Goal: Transaction & Acquisition: Book appointment/travel/reservation

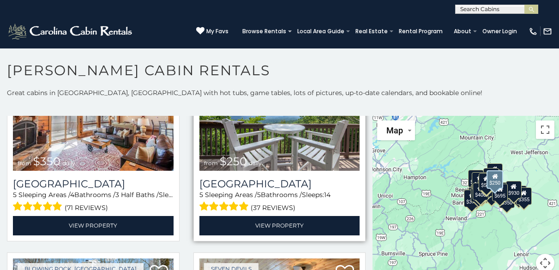
scroll to position [1847, 0]
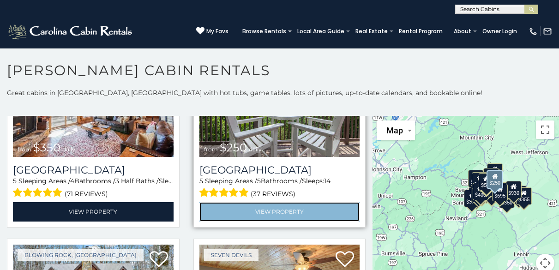
click at [260, 202] on link "View Property" at bounding box center [279, 211] width 161 height 19
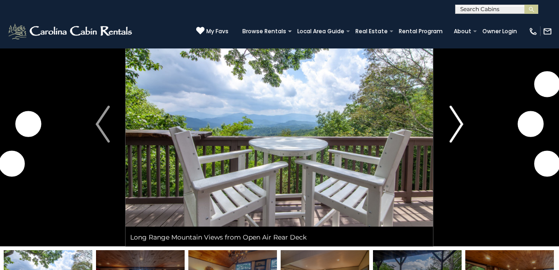
click at [455, 127] on img "Next" at bounding box center [456, 124] width 14 height 37
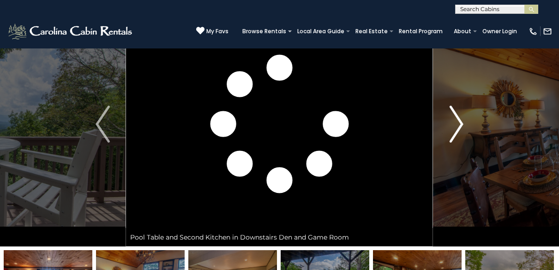
click at [455, 127] on img "Next" at bounding box center [456, 124] width 14 height 37
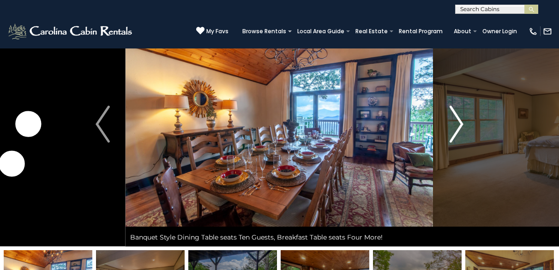
click at [455, 127] on img "Next" at bounding box center [456, 124] width 14 height 37
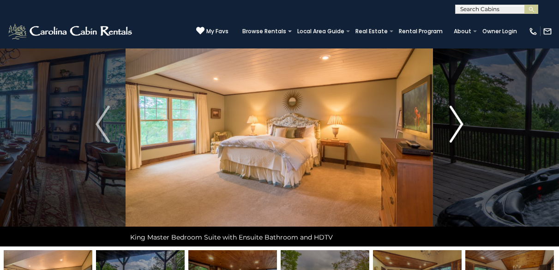
click at [455, 127] on img "Next" at bounding box center [456, 124] width 14 height 37
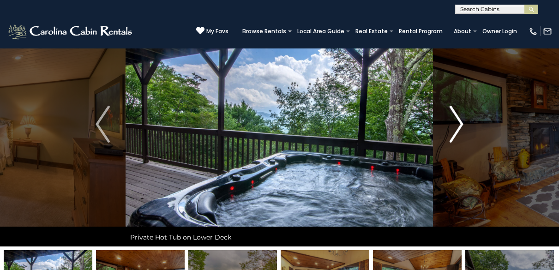
click at [455, 127] on img "Next" at bounding box center [456, 124] width 14 height 37
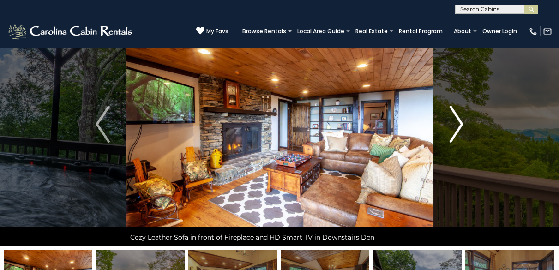
click at [455, 127] on img "Next" at bounding box center [456, 124] width 14 height 37
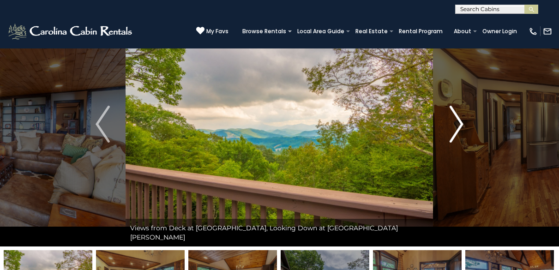
click at [455, 127] on img "Next" at bounding box center [456, 124] width 14 height 37
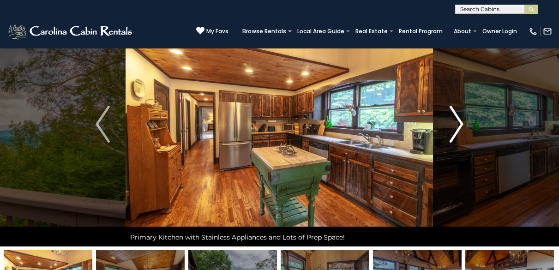
click at [455, 126] on img "Next" at bounding box center [456, 124] width 14 height 37
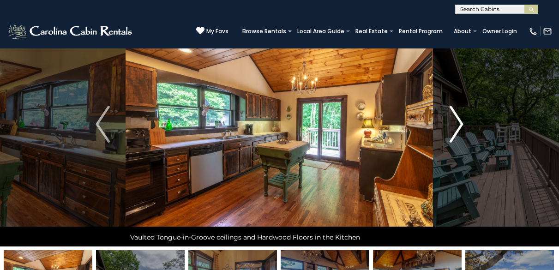
click at [455, 125] on img "Next" at bounding box center [456, 124] width 14 height 37
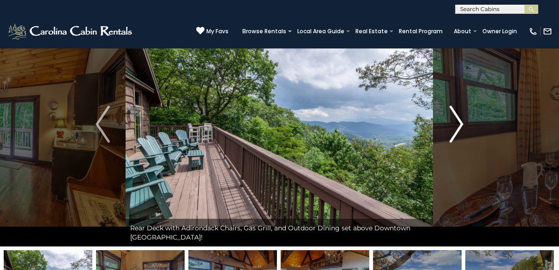
click at [455, 125] on img "Next" at bounding box center [456, 124] width 14 height 37
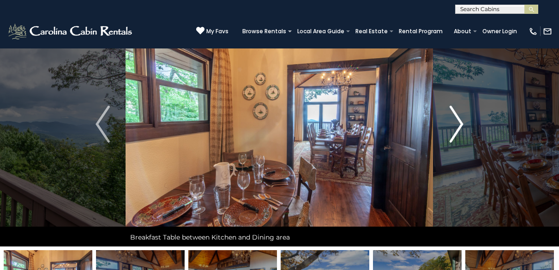
click at [455, 125] on img "Next" at bounding box center [456, 124] width 14 height 37
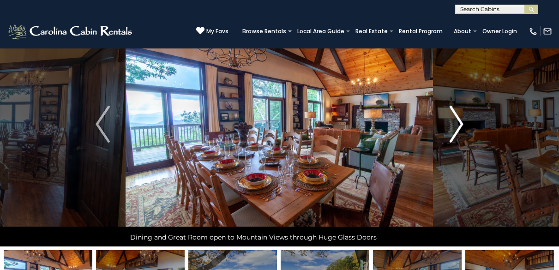
click at [455, 123] on img "Next" at bounding box center [456, 124] width 14 height 37
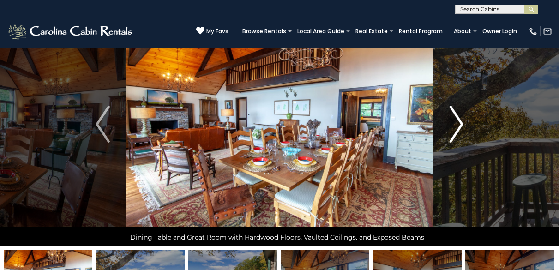
click at [455, 123] on img "Next" at bounding box center [456, 124] width 14 height 37
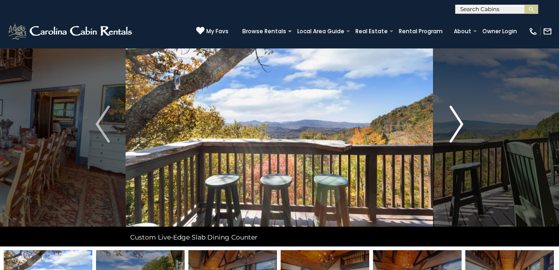
click at [455, 123] on img "Next" at bounding box center [456, 124] width 14 height 37
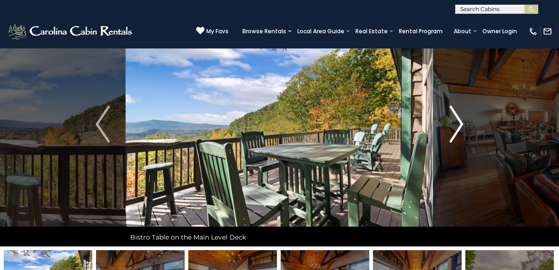
click at [455, 123] on img "Next" at bounding box center [456, 124] width 14 height 37
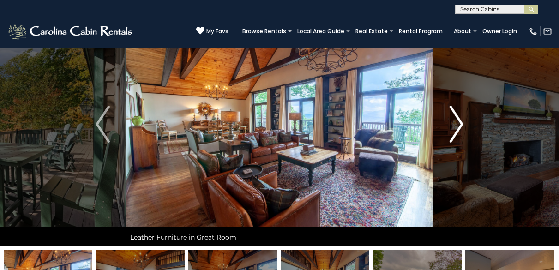
click at [455, 123] on img "Next" at bounding box center [456, 124] width 14 height 37
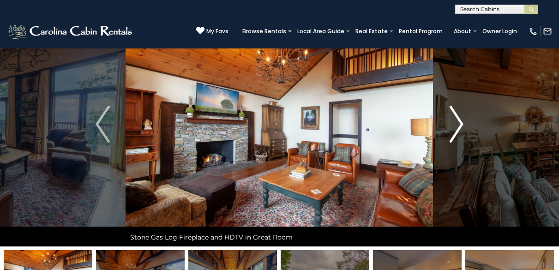
click at [455, 123] on img "Next" at bounding box center [456, 124] width 14 height 37
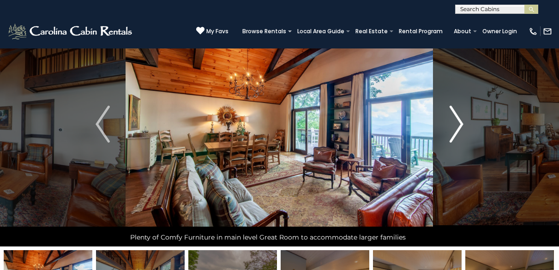
click at [455, 123] on img "Next" at bounding box center [456, 124] width 14 height 37
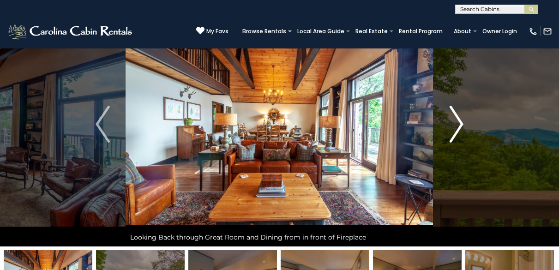
click at [455, 123] on img "Next" at bounding box center [456, 124] width 14 height 37
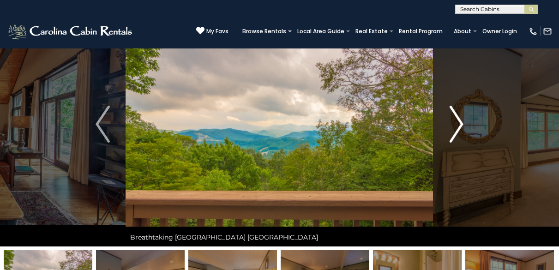
click at [455, 123] on img "Next" at bounding box center [456, 124] width 14 height 37
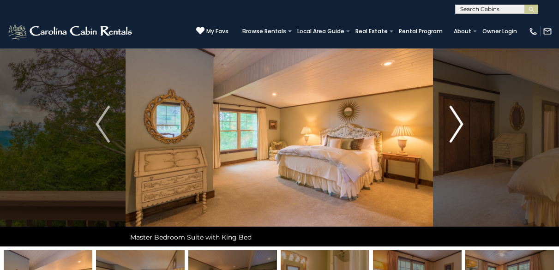
click at [455, 123] on img "Next" at bounding box center [456, 124] width 14 height 37
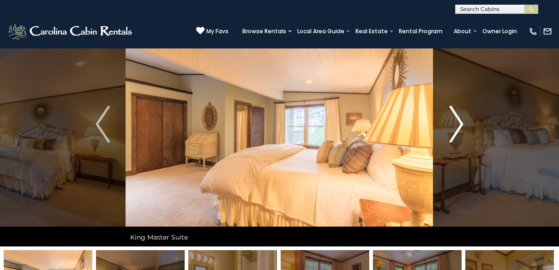
click at [454, 122] on img "Next" at bounding box center [456, 124] width 14 height 37
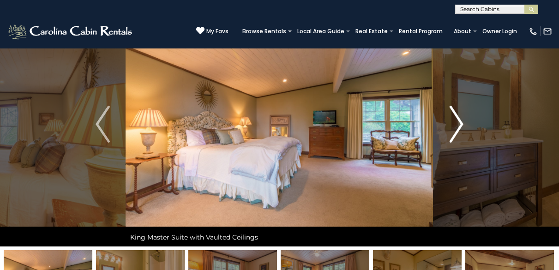
click at [454, 122] on img "Next" at bounding box center [456, 124] width 14 height 37
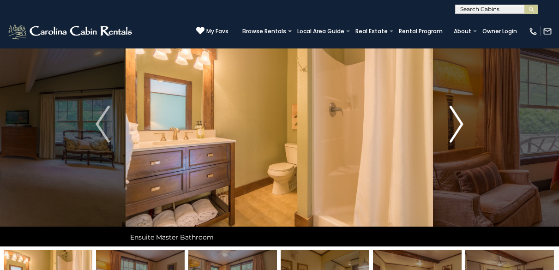
click at [454, 122] on img "Next" at bounding box center [456, 124] width 14 height 37
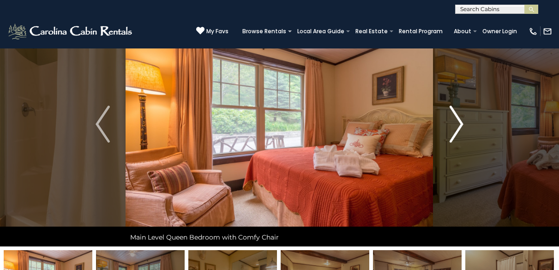
click at [454, 122] on img "Next" at bounding box center [456, 124] width 14 height 37
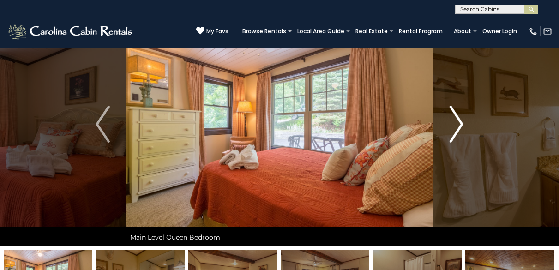
click at [454, 122] on img "Next" at bounding box center [456, 124] width 14 height 37
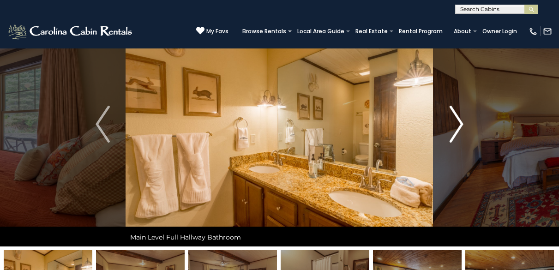
click at [454, 122] on img "Next" at bounding box center [456, 124] width 14 height 37
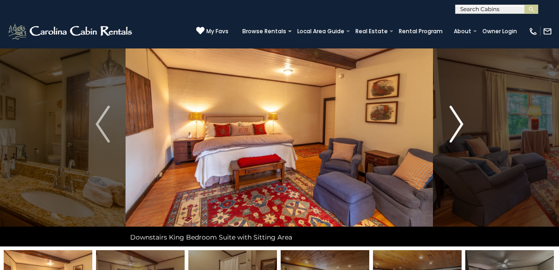
click at [454, 122] on img "Next" at bounding box center [456, 124] width 14 height 37
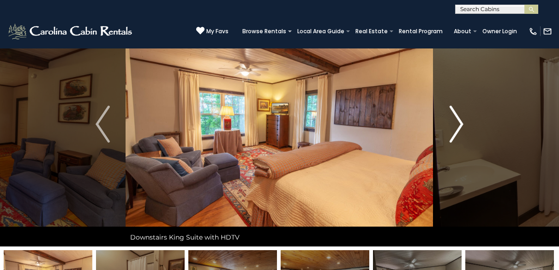
click at [454, 122] on img "Next" at bounding box center [456, 124] width 14 height 37
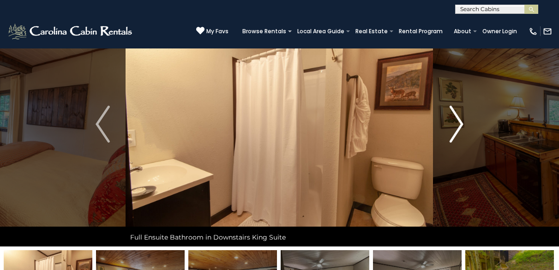
click at [454, 121] on img "Next" at bounding box center [456, 124] width 14 height 37
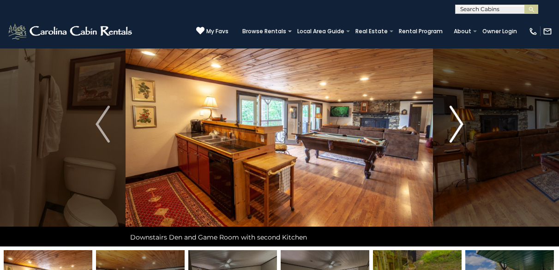
click at [454, 121] on img "Next" at bounding box center [456, 124] width 14 height 37
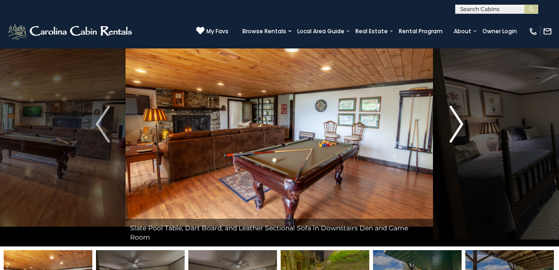
click at [454, 121] on img "Next" at bounding box center [456, 124] width 14 height 37
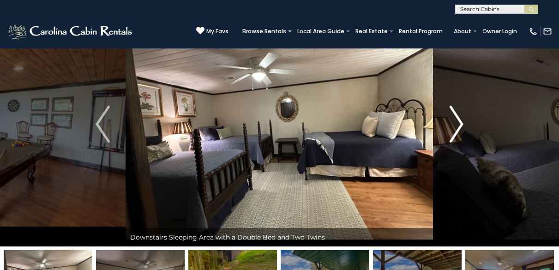
click at [454, 121] on img "Next" at bounding box center [456, 124] width 14 height 37
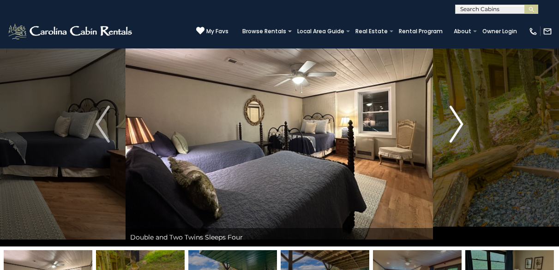
click at [454, 121] on img "Next" at bounding box center [456, 124] width 14 height 37
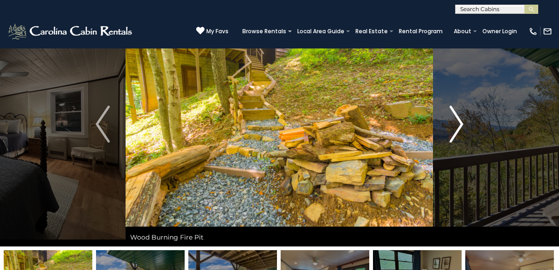
click at [453, 121] on img "Next" at bounding box center [456, 124] width 14 height 37
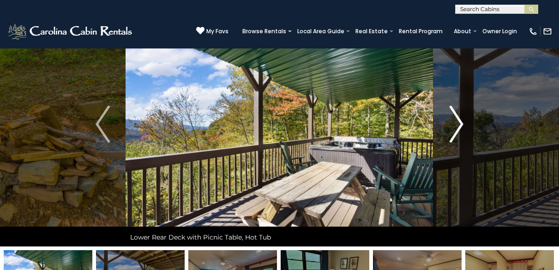
click at [453, 121] on img "Next" at bounding box center [456, 124] width 14 height 37
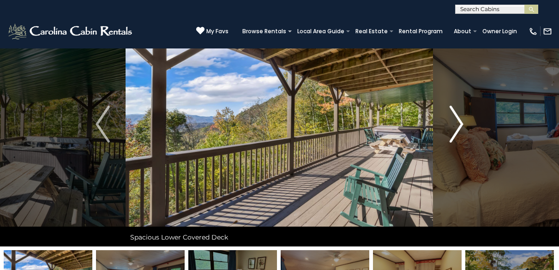
click at [453, 121] on img "Next" at bounding box center [456, 124] width 14 height 37
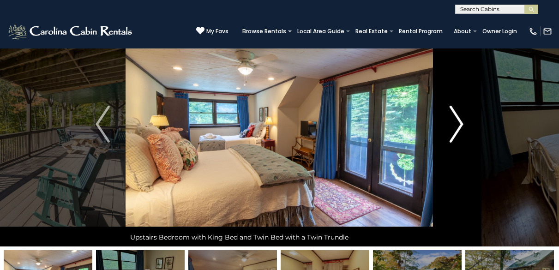
click at [453, 121] on img "Next" at bounding box center [456, 124] width 14 height 37
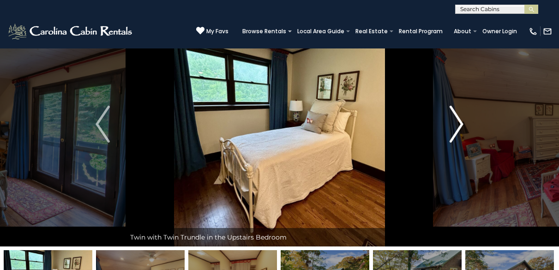
click at [453, 121] on img "Next" at bounding box center [456, 124] width 14 height 37
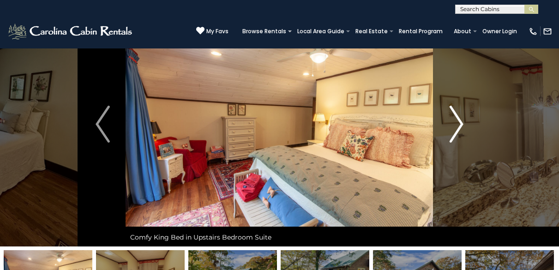
click at [453, 121] on img "Next" at bounding box center [456, 124] width 14 height 37
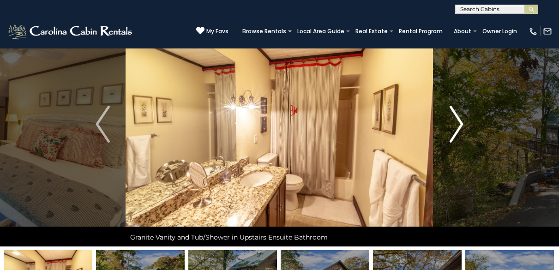
click at [453, 121] on img "Next" at bounding box center [456, 124] width 14 height 37
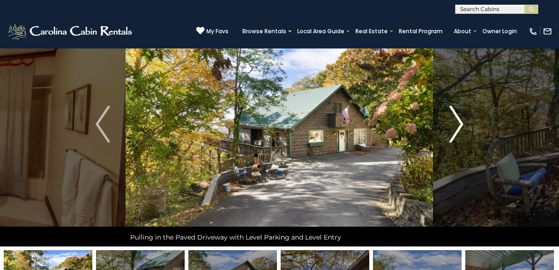
click at [453, 121] on img "Next" at bounding box center [456, 124] width 14 height 37
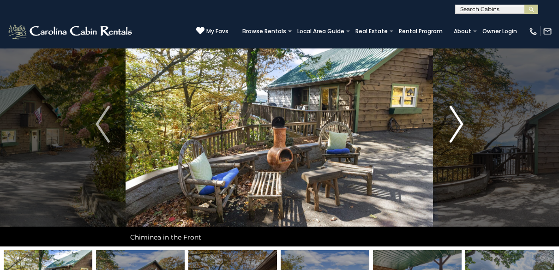
click at [453, 121] on img "Next" at bounding box center [456, 124] width 14 height 37
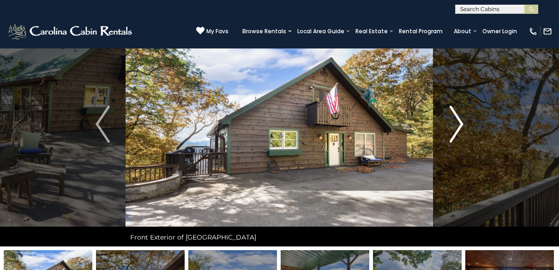
click at [453, 120] on img "Next" at bounding box center [456, 124] width 14 height 37
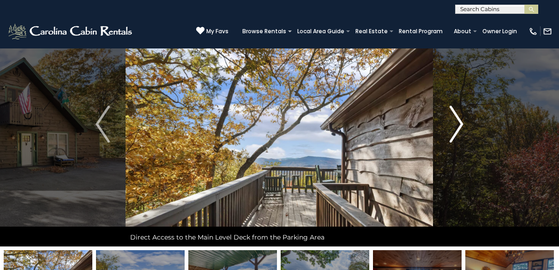
click at [453, 120] on img "Next" at bounding box center [456, 124] width 14 height 37
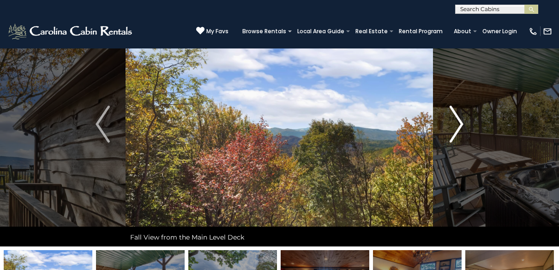
click at [455, 122] on img "Next" at bounding box center [456, 124] width 14 height 37
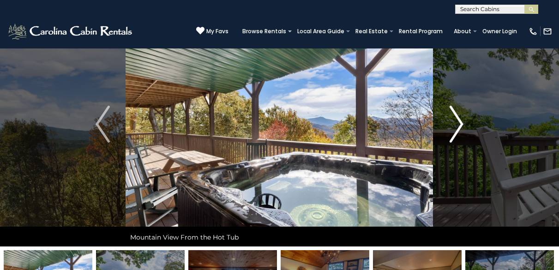
click at [455, 122] on img "Next" at bounding box center [456, 124] width 14 height 37
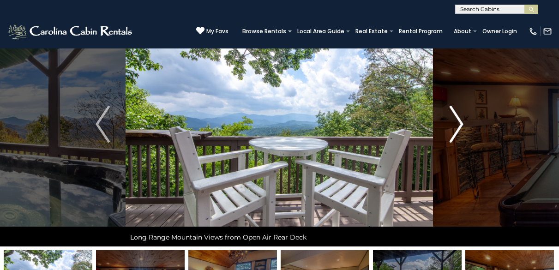
click at [455, 122] on img "Next" at bounding box center [456, 124] width 14 height 37
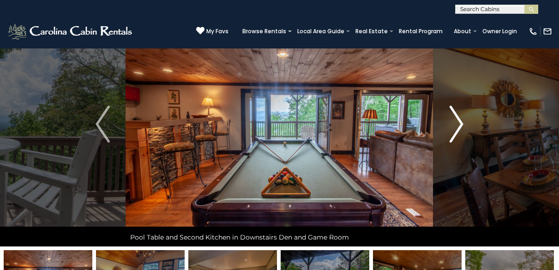
click at [455, 122] on img "Next" at bounding box center [456, 124] width 14 height 37
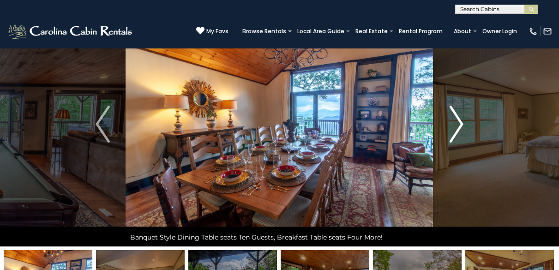
click at [455, 122] on img "Next" at bounding box center [456, 124] width 14 height 37
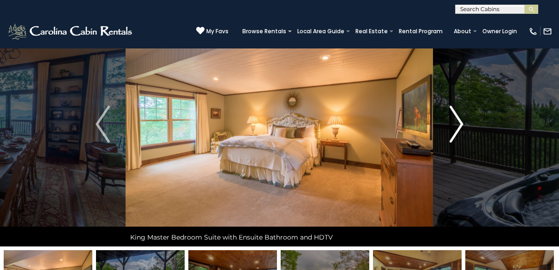
click at [455, 122] on img "Next" at bounding box center [456, 124] width 14 height 37
